Goal: Find specific page/section: Find specific page/section

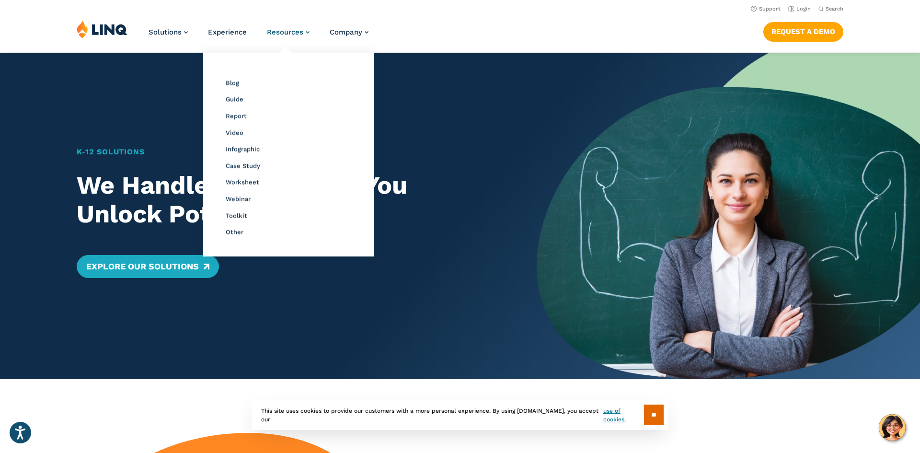
click at [304, 32] on link "Resources" at bounding box center [288, 32] width 43 height 9
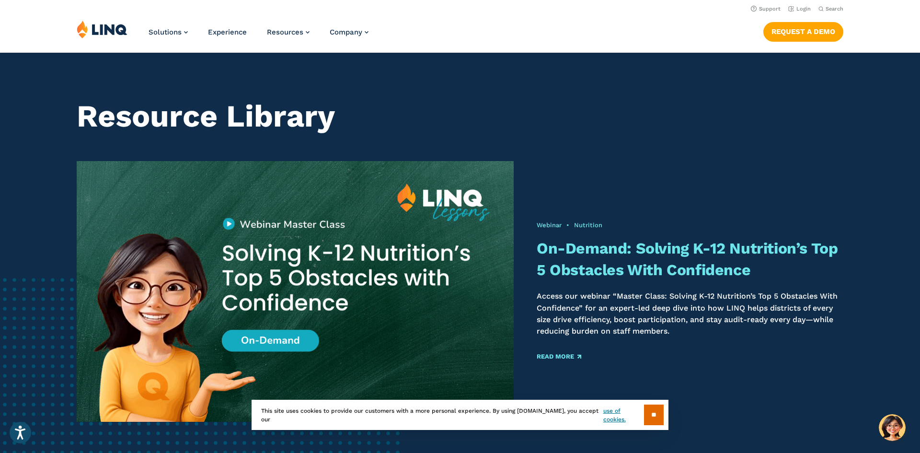
click at [749, 125] on h1 "Resource Library" at bounding box center [460, 116] width 767 height 35
